Goal: Information Seeking & Learning: Check status

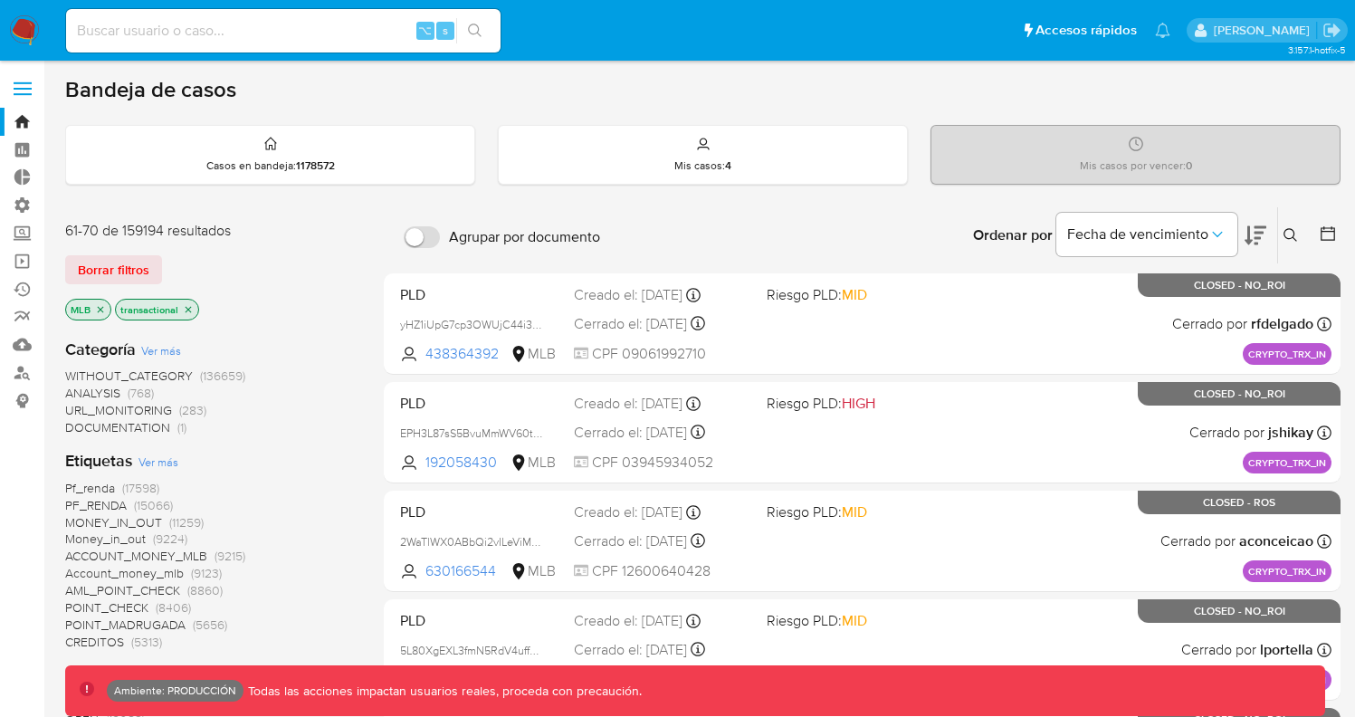
click at [273, 33] on input at bounding box center [283, 31] width 435 height 24
paste input "167753403"
type input "167753403"
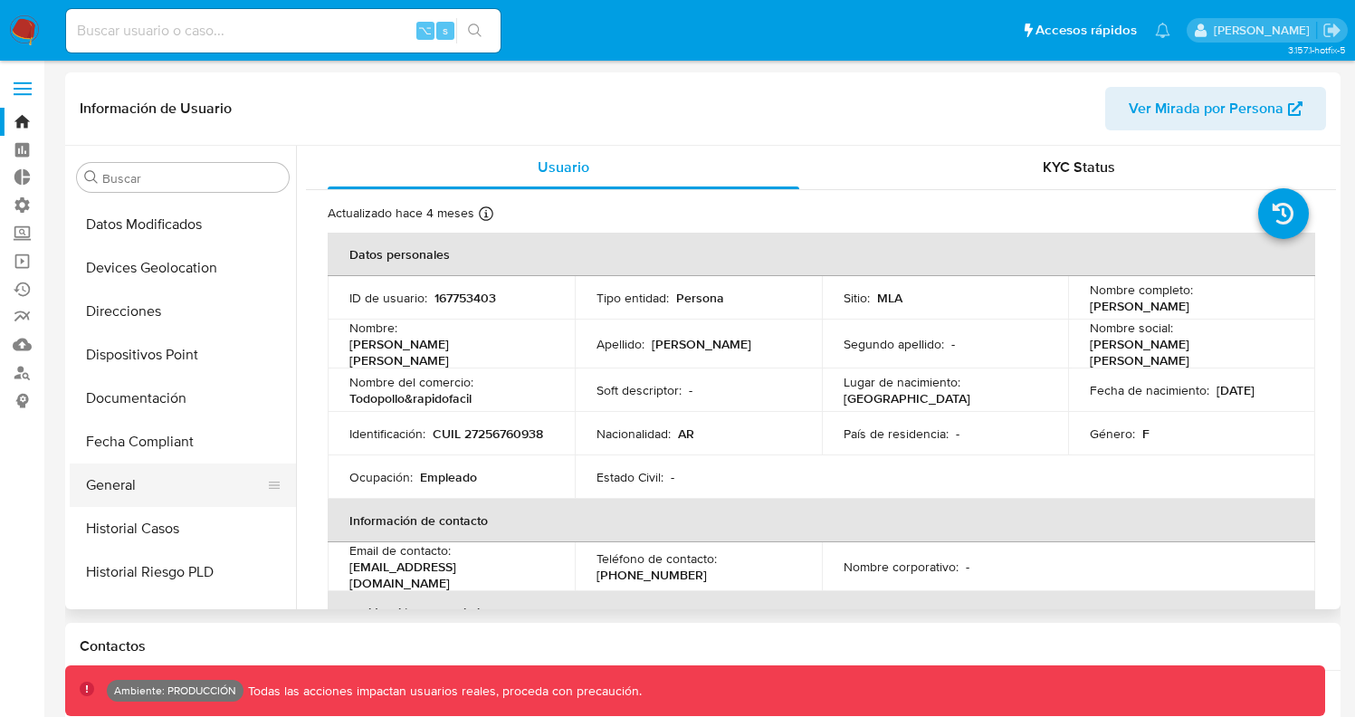
select select "10"
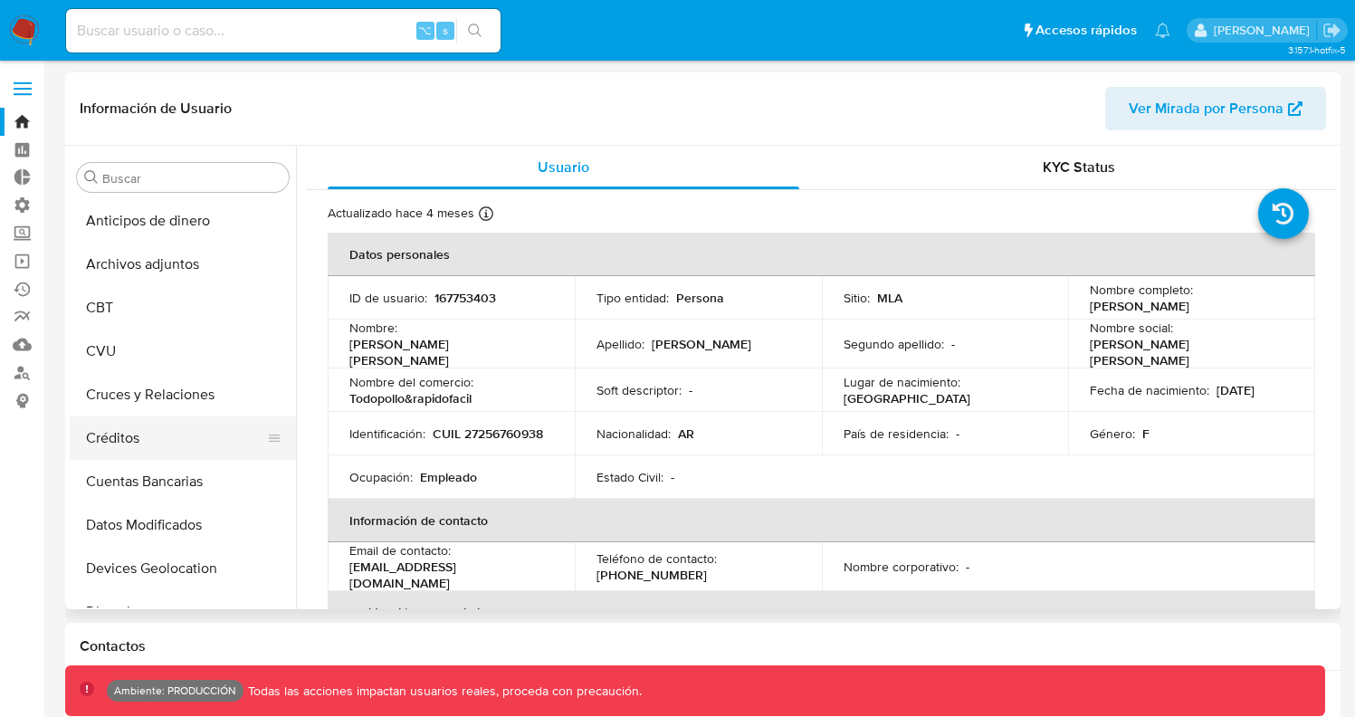
click at [141, 431] on button "Créditos" at bounding box center [176, 437] width 212 height 43
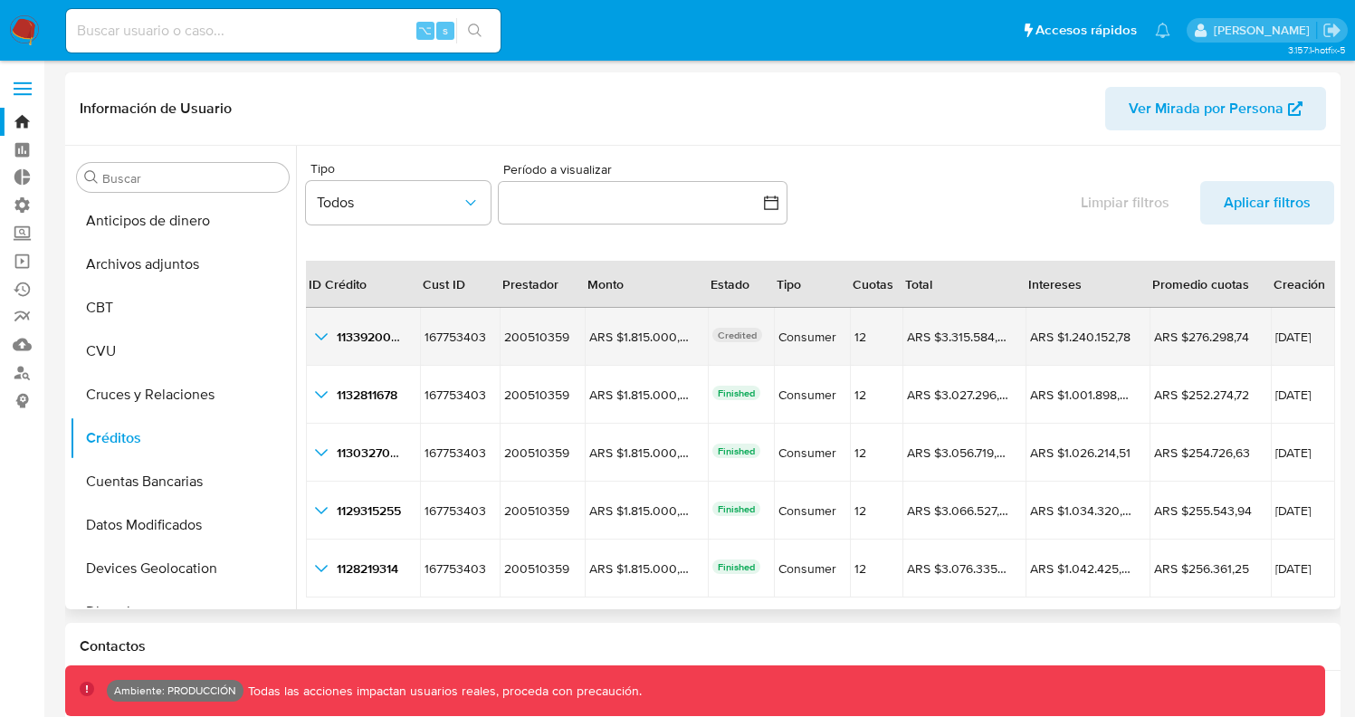
click at [321, 334] on icon "button_show_hidden_detail_by_id_0" at bounding box center [322, 337] width 22 height 22
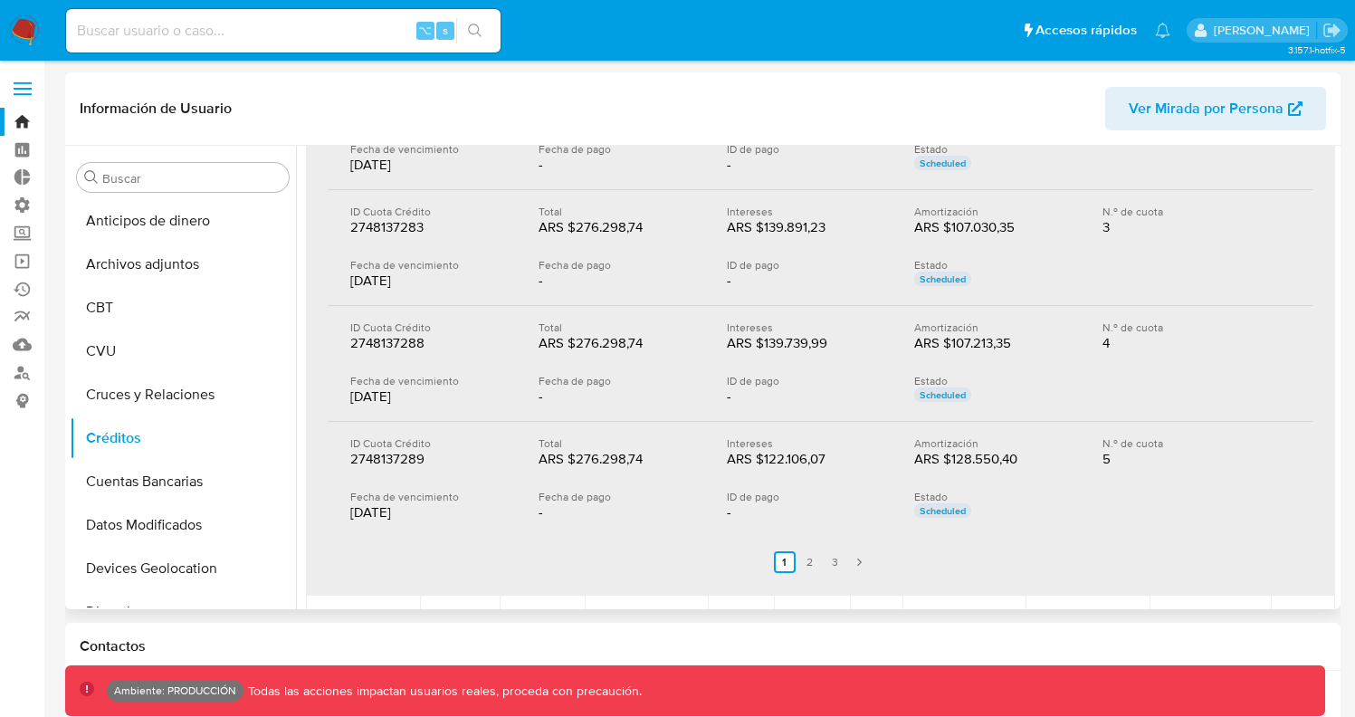
scroll to position [431, 0]
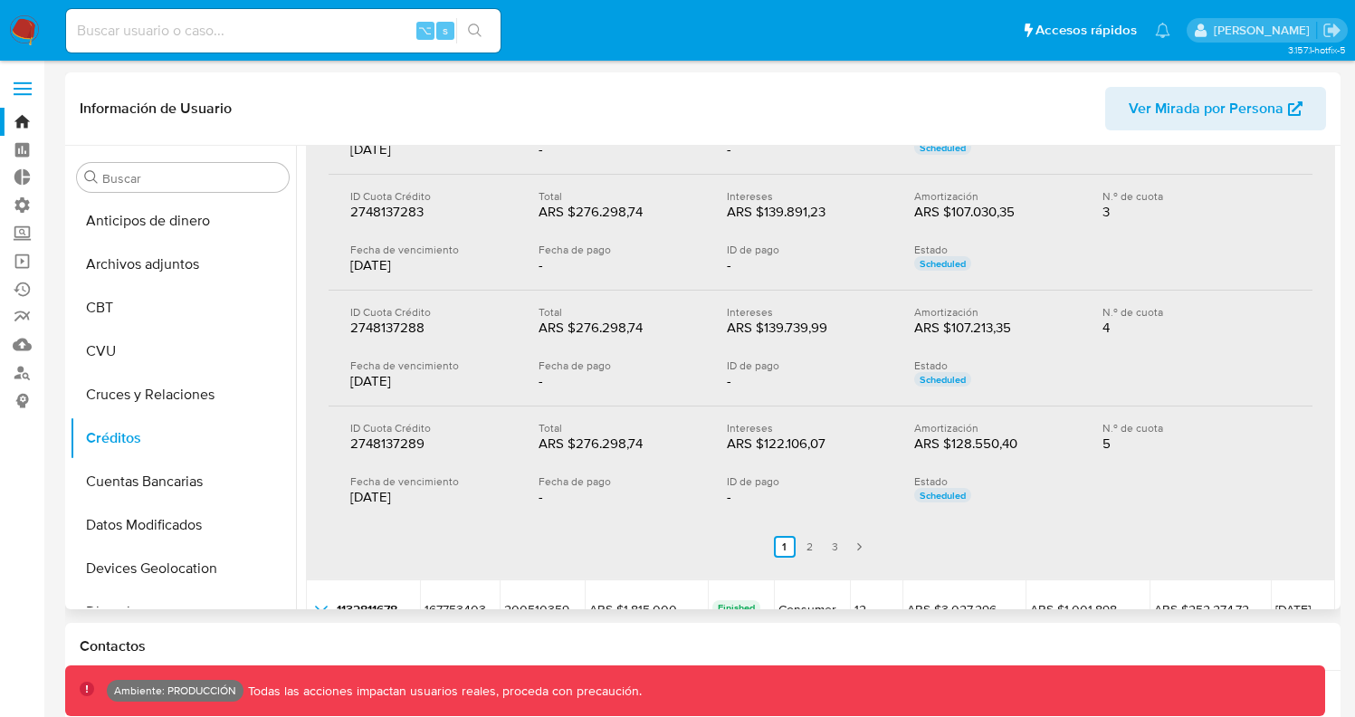
click at [1202, 103] on span "Ver Mirada por Persona" at bounding box center [1206, 108] width 155 height 43
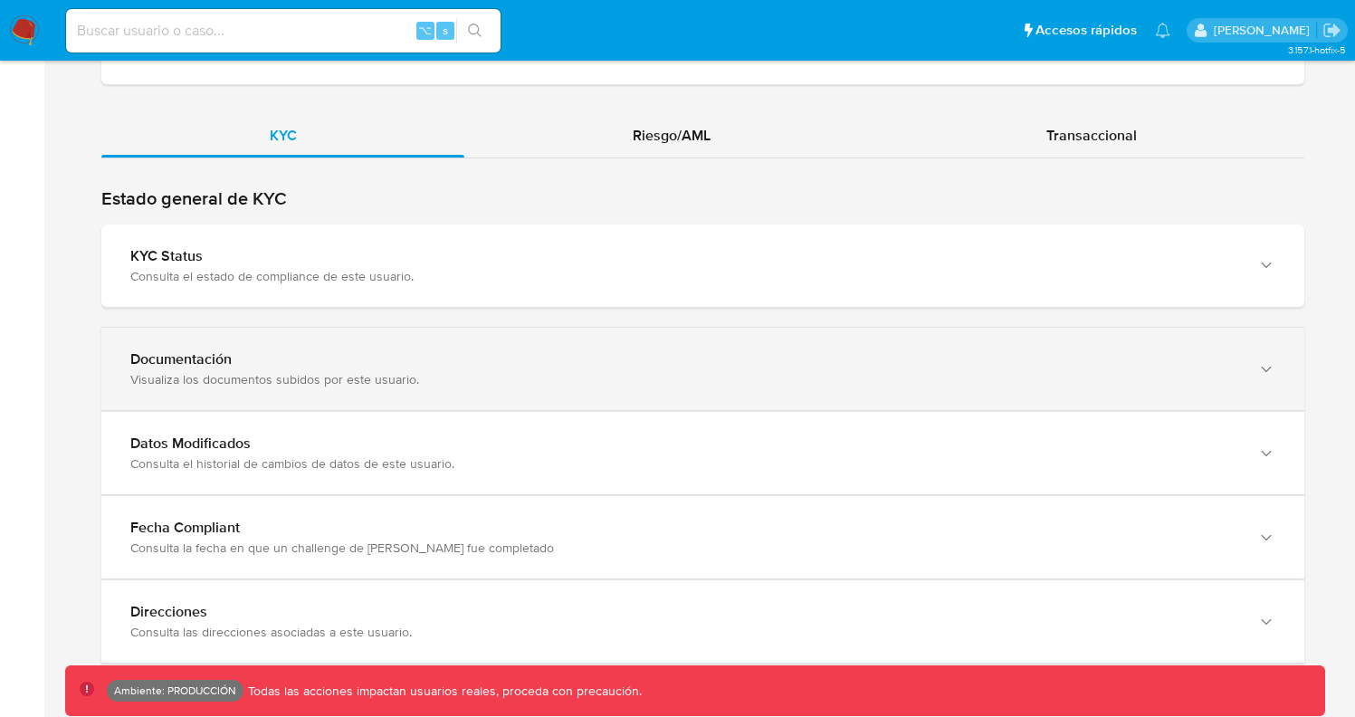
scroll to position [1631, 0]
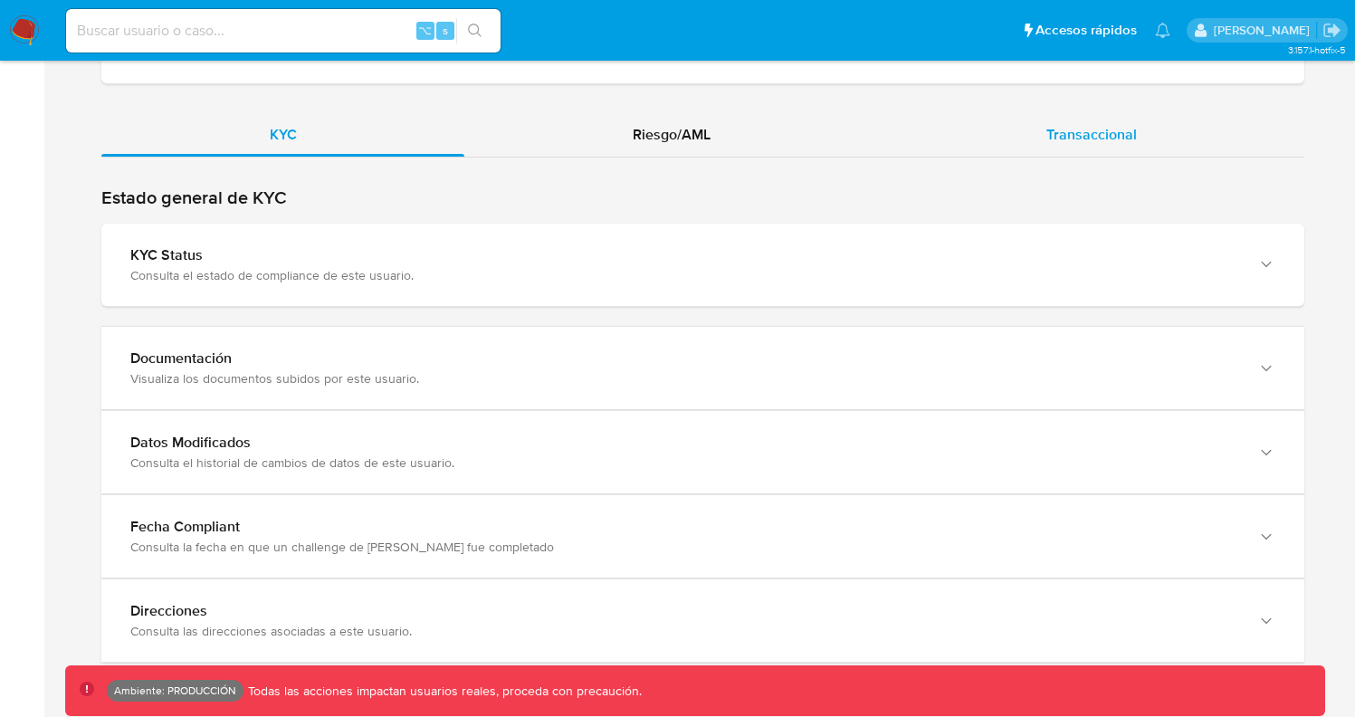
click at [1021, 128] on div "Transaccional" at bounding box center [1091, 134] width 426 height 43
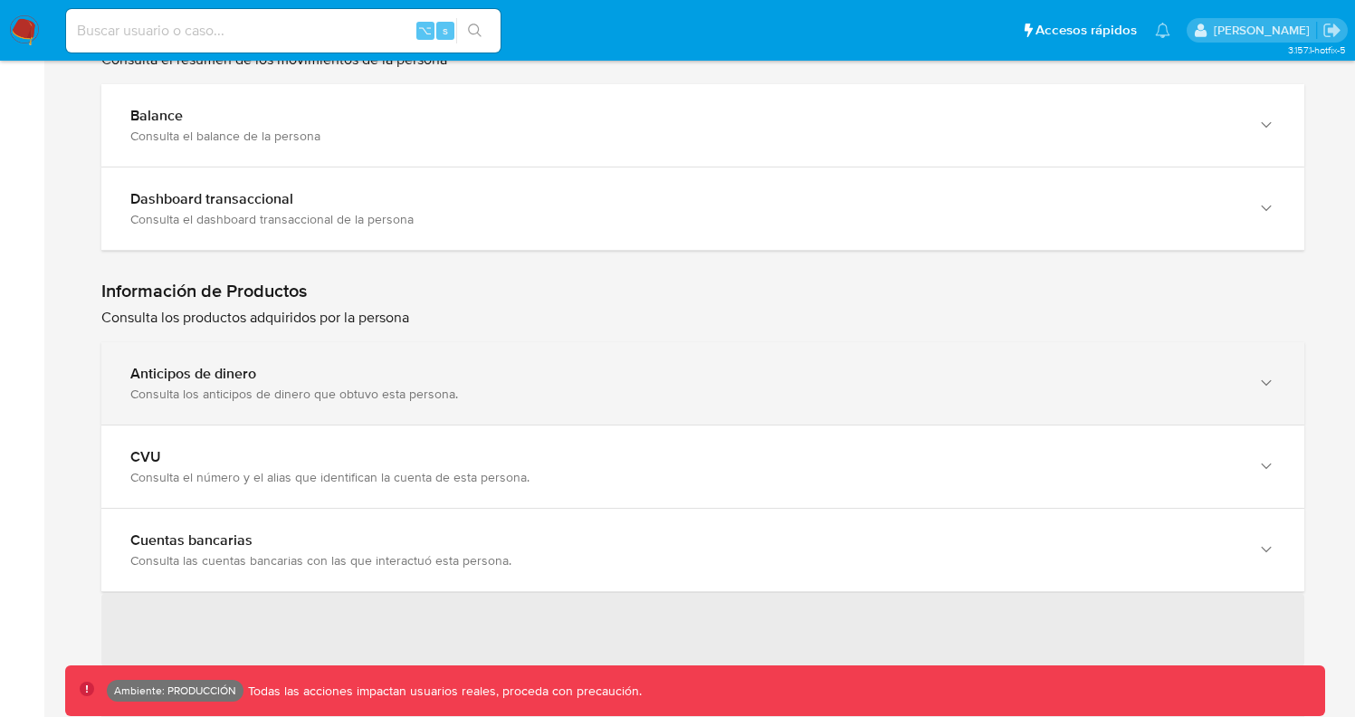
scroll to position [1953, 0]
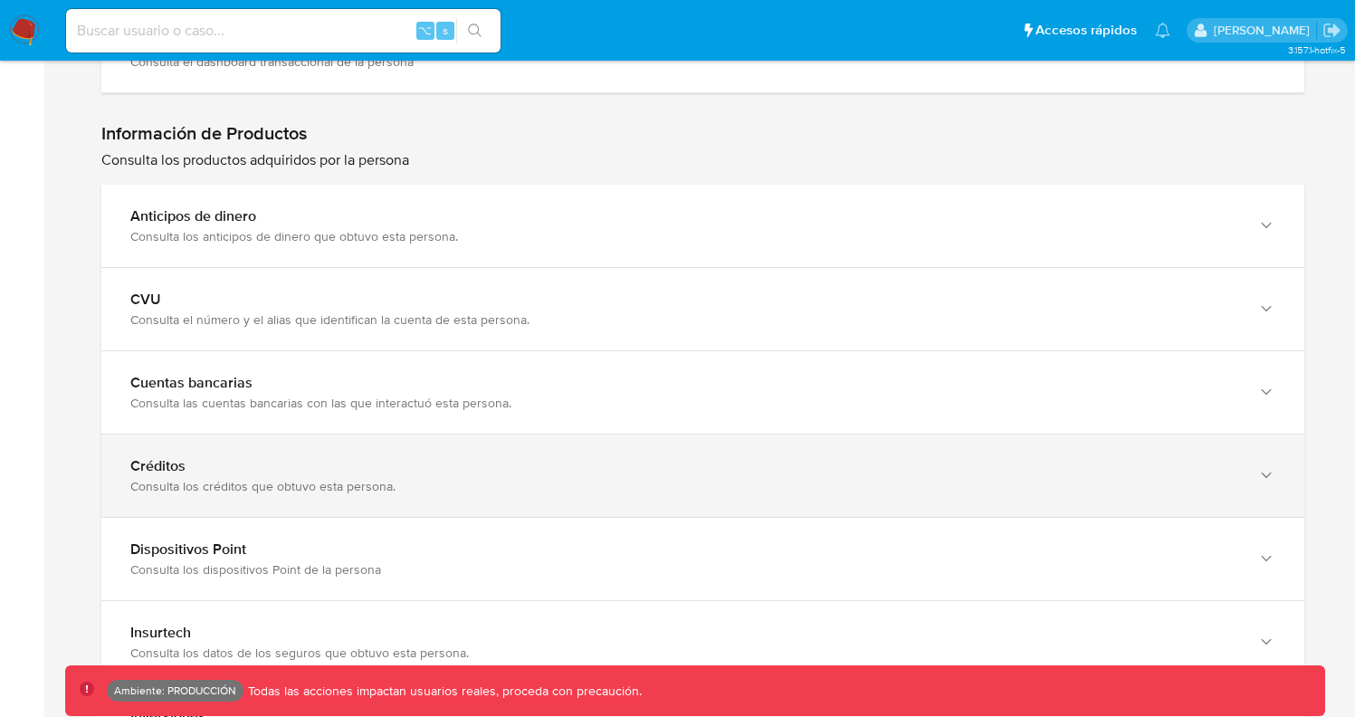
click at [322, 500] on div "Créditos Consulta los créditos que obtuvo esta persona." at bounding box center [702, 476] width 1203 height 82
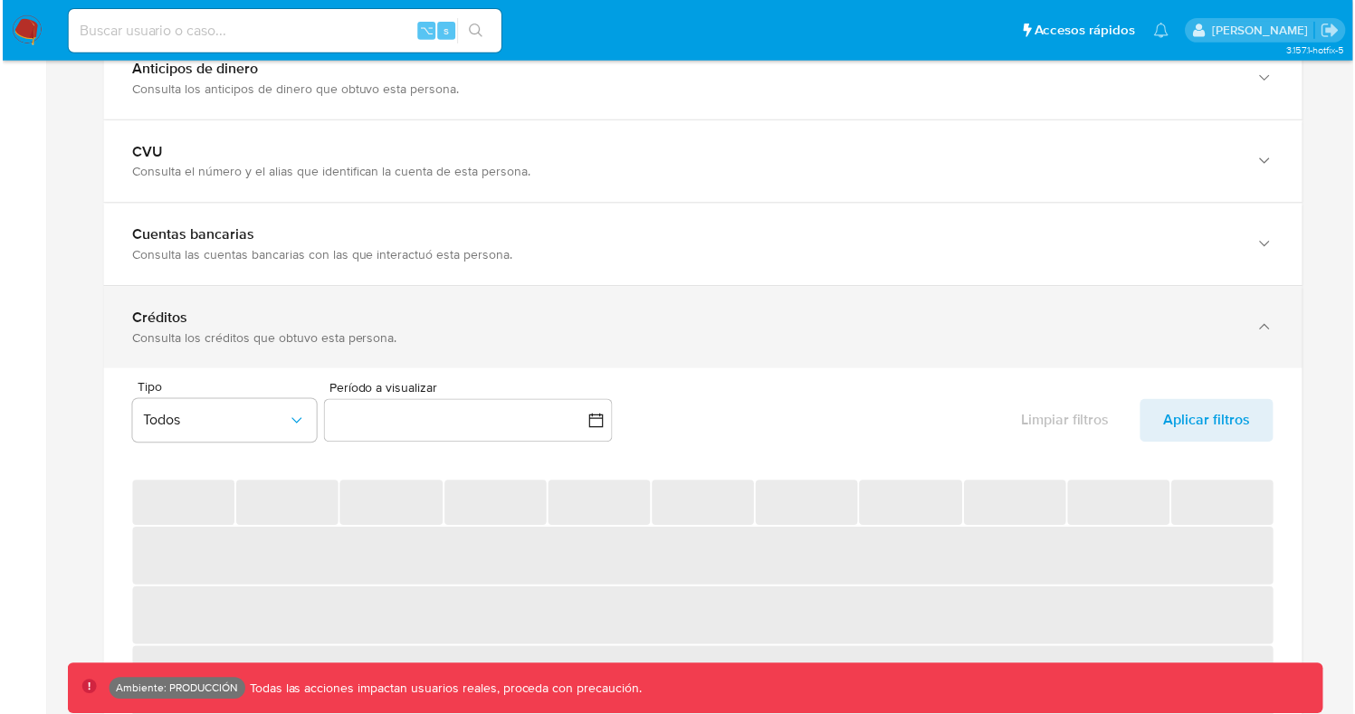
scroll to position [2331, 0]
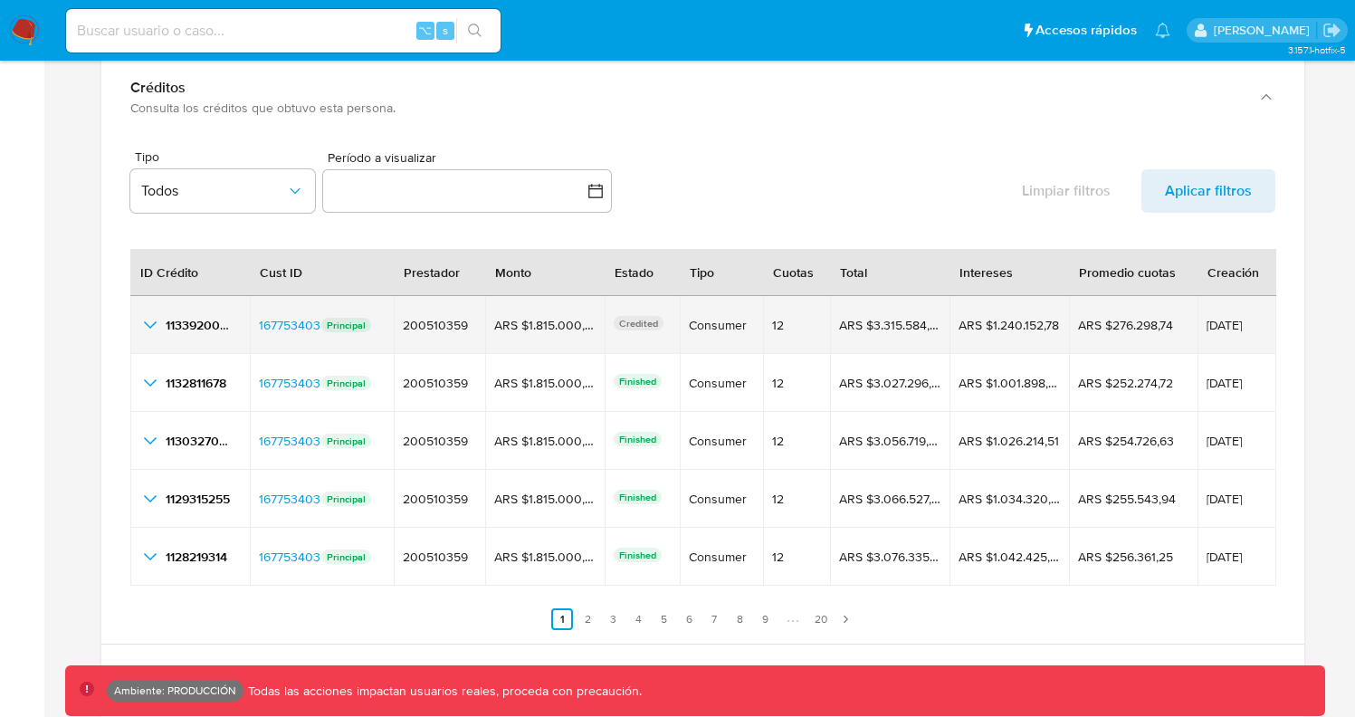
click at [151, 330] on icon "button_show_hidden_detail_by_id_0" at bounding box center [150, 325] width 22 height 22
